Goal: Obtain resource: Obtain resource

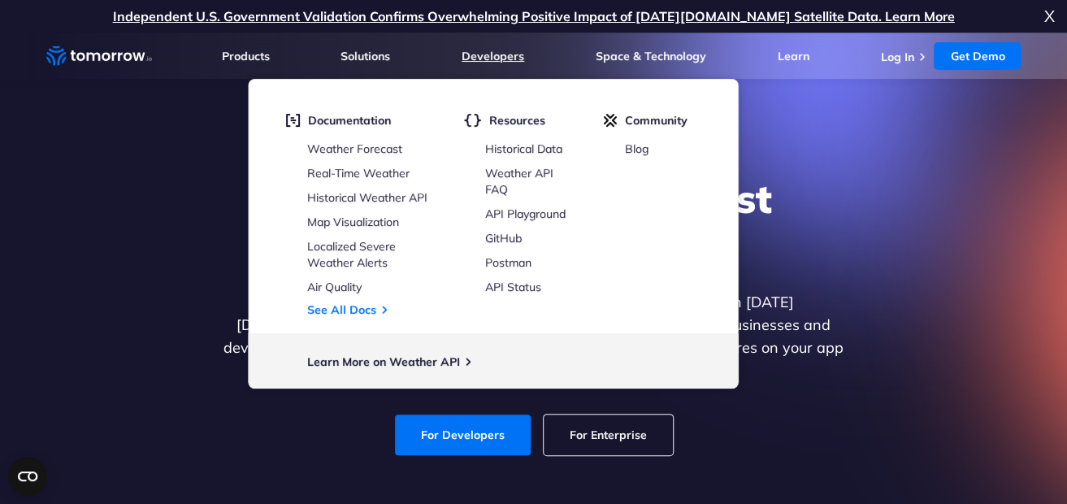
click at [486, 53] on link "Developers" at bounding box center [493, 56] width 63 height 15
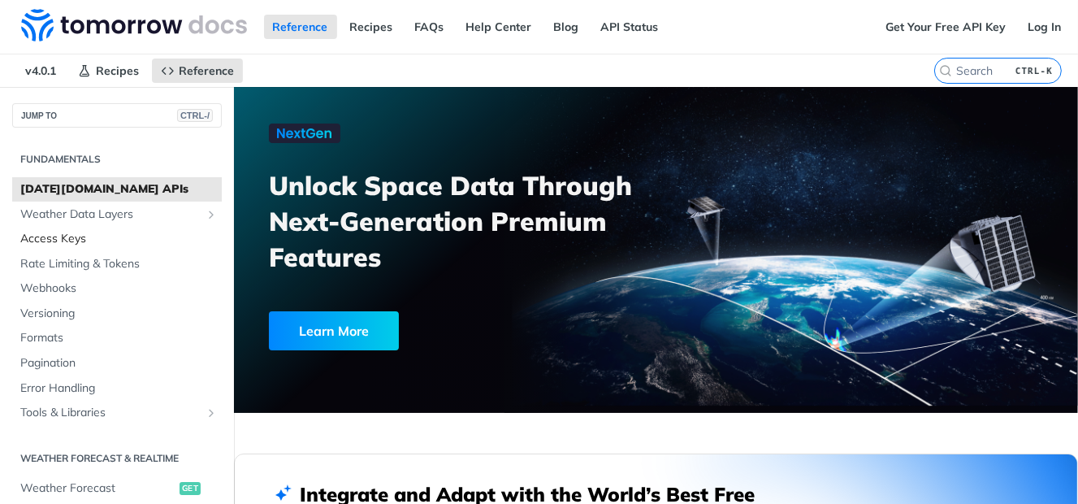
click at [74, 238] on span "Access Keys" at bounding box center [118, 239] width 197 height 16
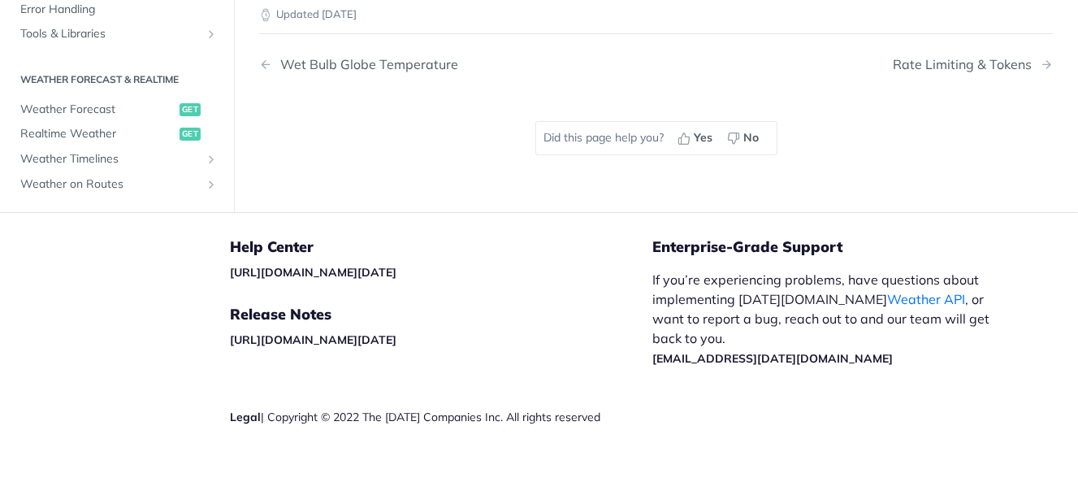
scroll to position [226, 0]
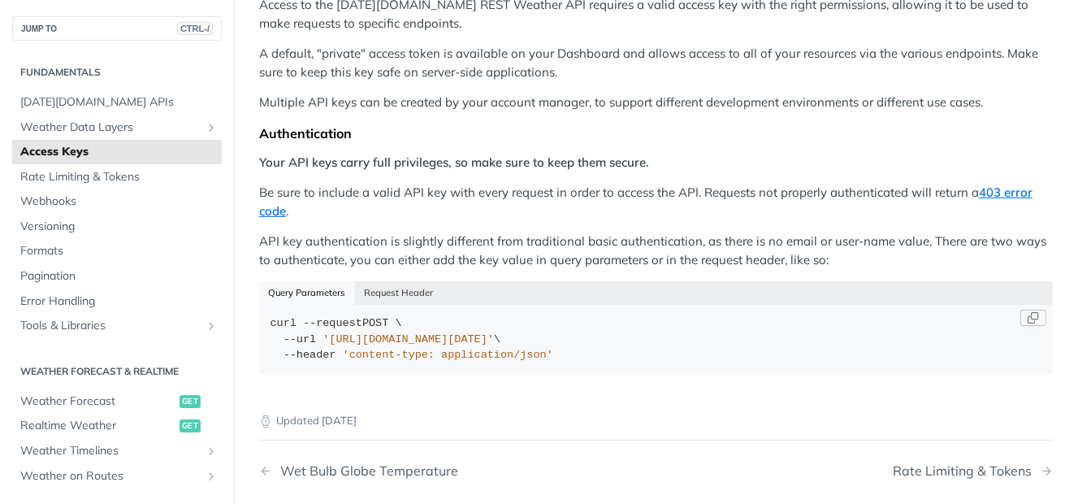
drag, startPoint x: 323, startPoint y: 335, endPoint x: 631, endPoint y: 338, distance: 308.8
click at [494, 338] on span "'https://api.tomorrow.io/v4/locations?apikey=API_KEY'" at bounding box center [408, 339] width 171 height 12
copy span "https://api.tomorrow.io/v4/locations?apikey=API_KEY"
